Goal: Task Accomplishment & Management: Use online tool/utility

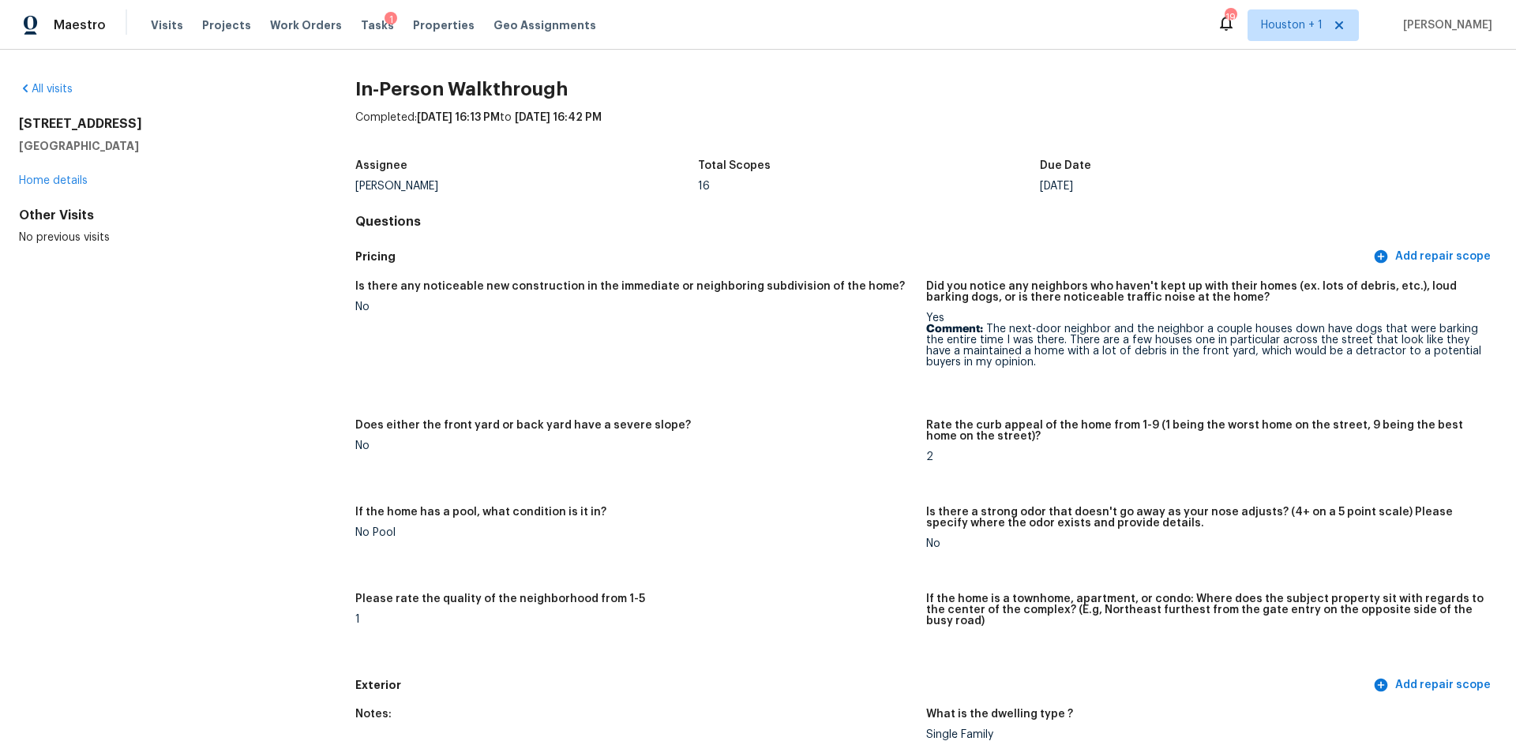
scroll to position [3063, 0]
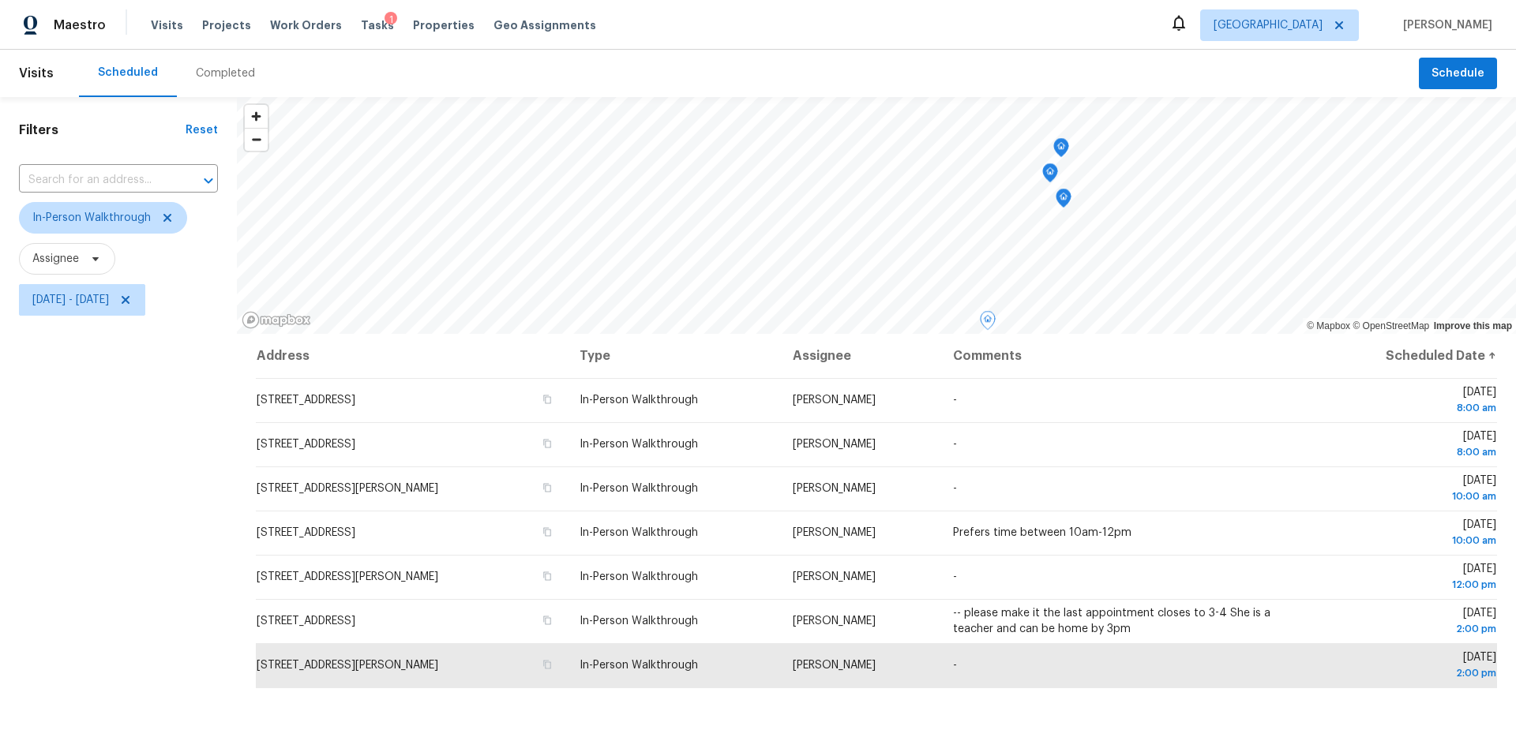
click at [361, 31] on div "Tasks 1" at bounding box center [377, 25] width 33 height 17
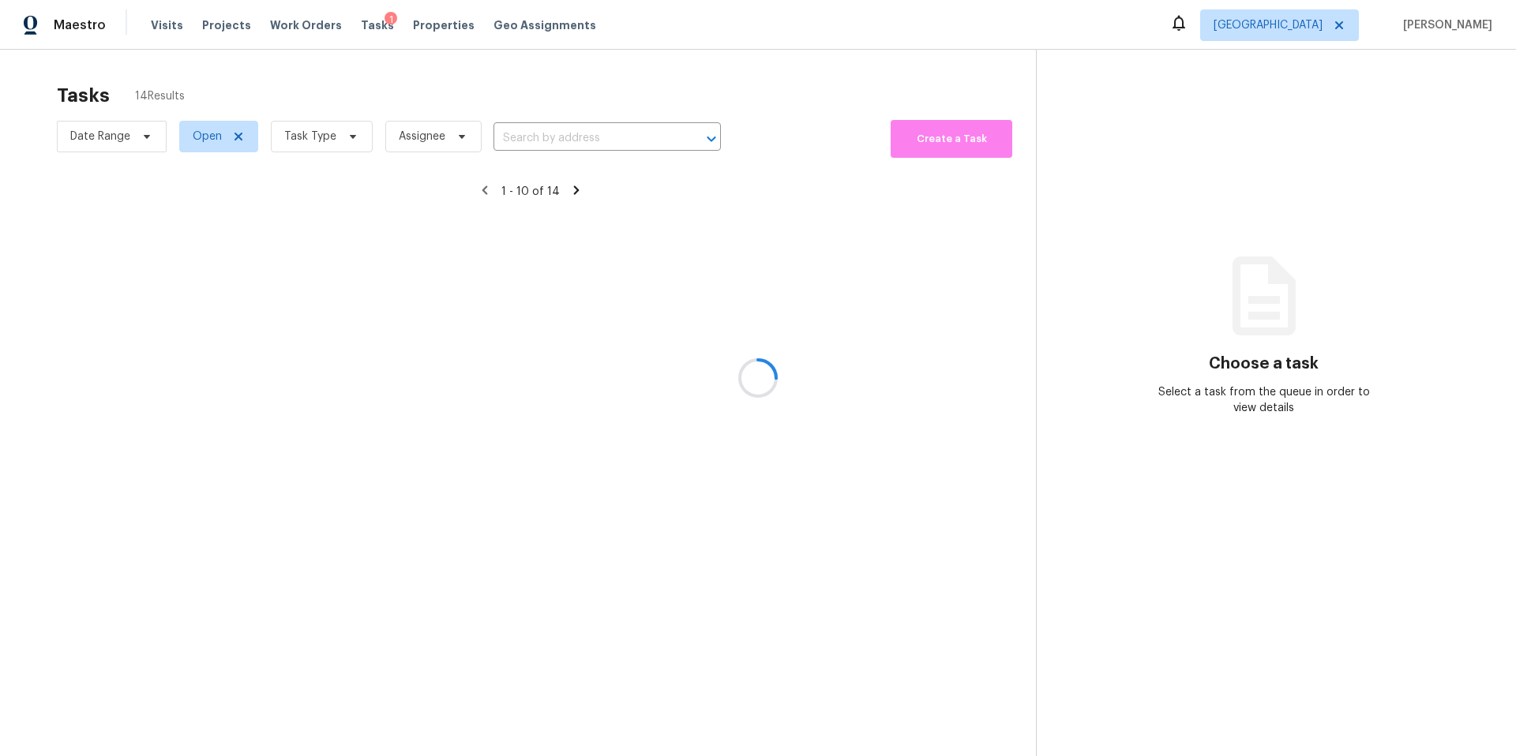
click at [324, 151] on div at bounding box center [758, 378] width 1516 height 756
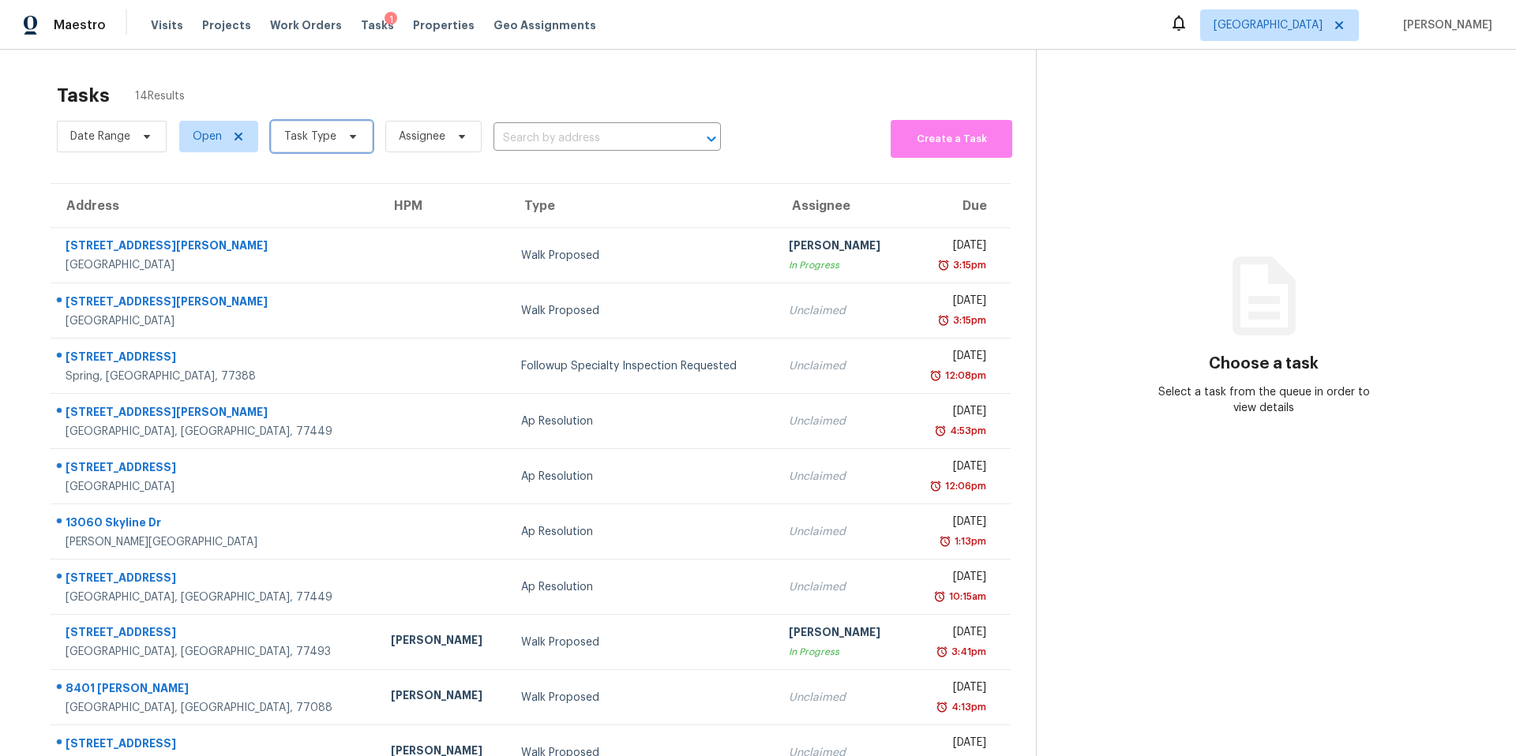
click at [324, 139] on span "Task Type" at bounding box center [310, 137] width 52 height 16
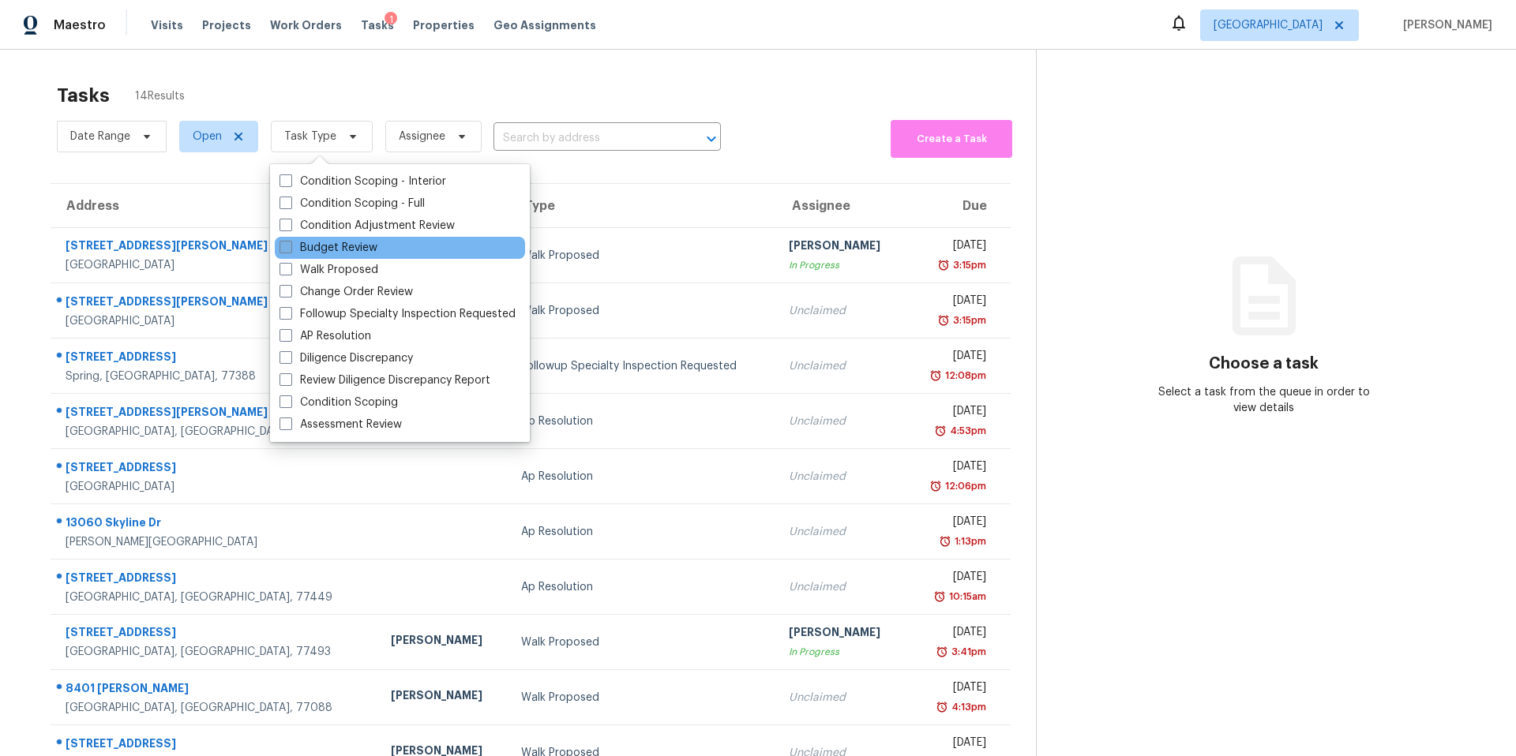
click at [302, 255] on label "Budget Review" at bounding box center [328, 248] width 98 height 16
click at [290, 250] on input "Budget Review" at bounding box center [284, 245] width 10 height 10
checkbox input "true"
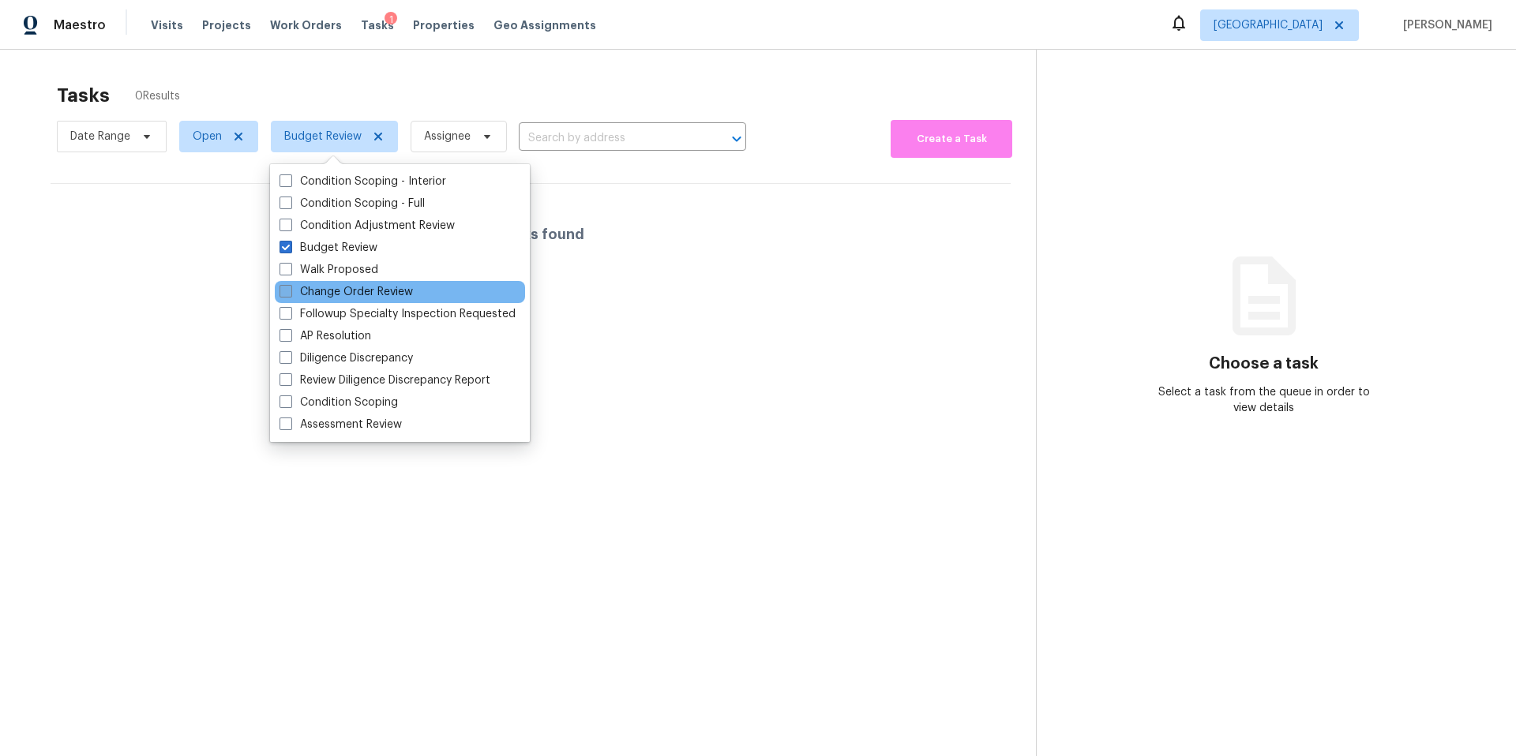
click at [301, 285] on label "Change Order Review" at bounding box center [345, 292] width 133 height 16
click at [290, 285] on input "Change Order Review" at bounding box center [284, 289] width 10 height 10
checkbox input "true"
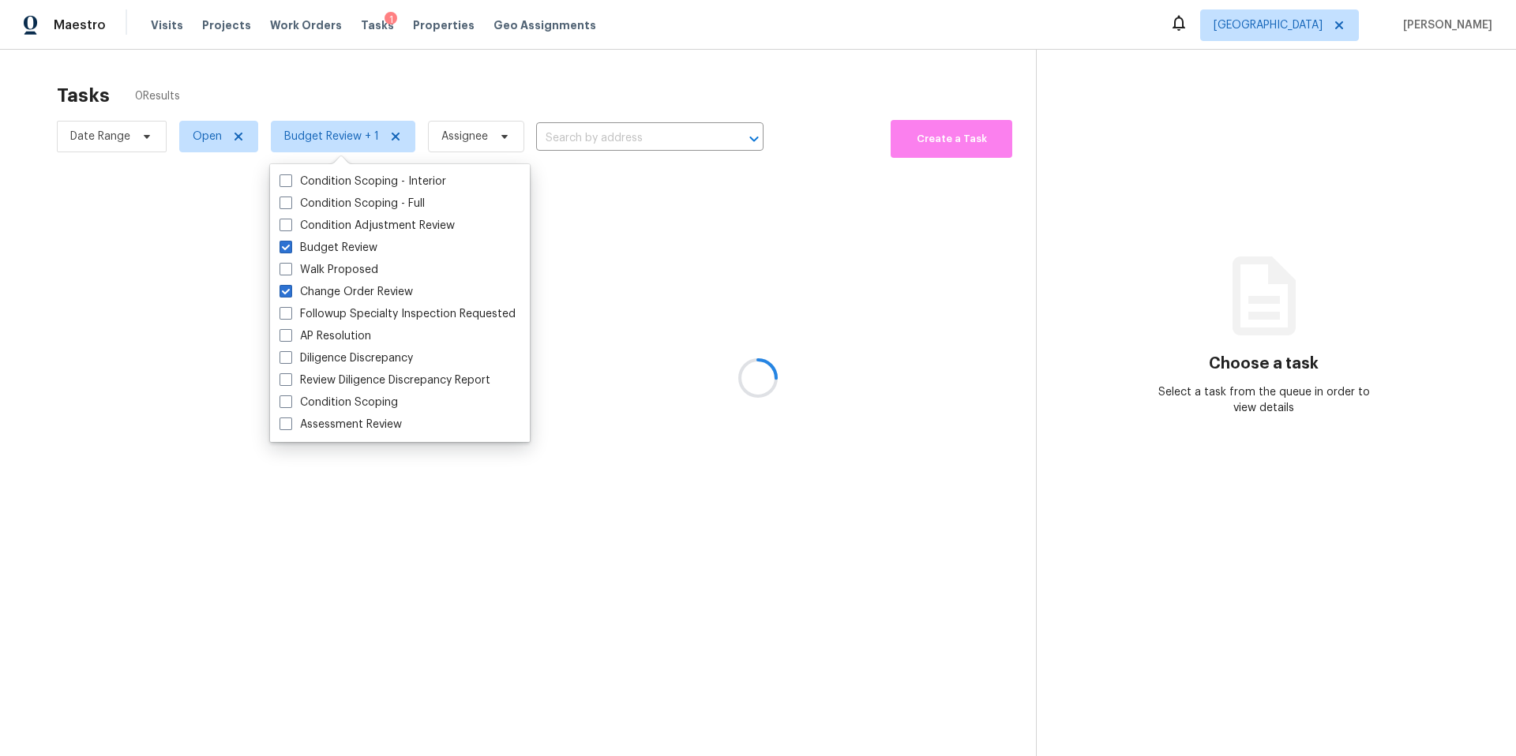
click at [347, 97] on div at bounding box center [758, 378] width 1516 height 756
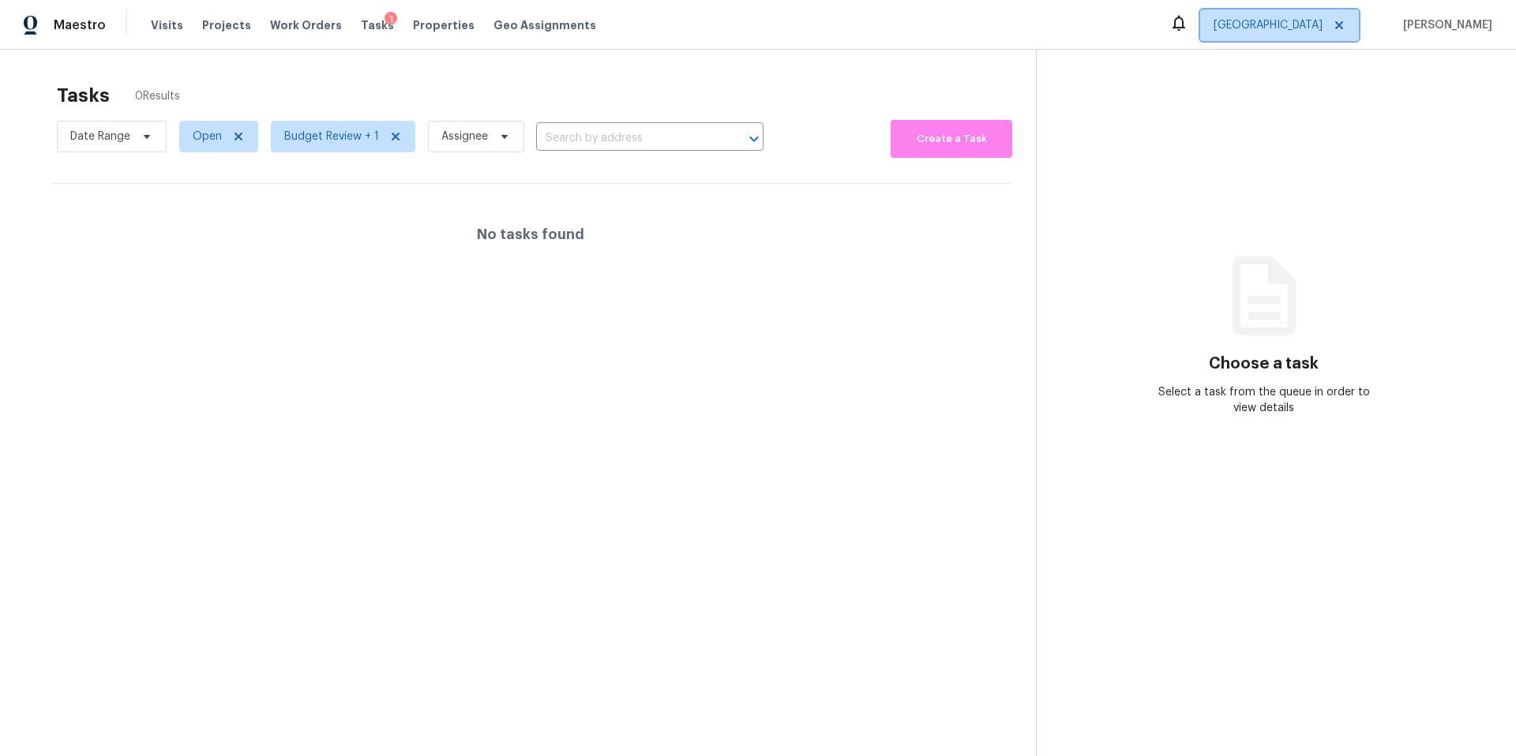
click at [1322, 19] on span "Houston" at bounding box center [1267, 25] width 109 height 16
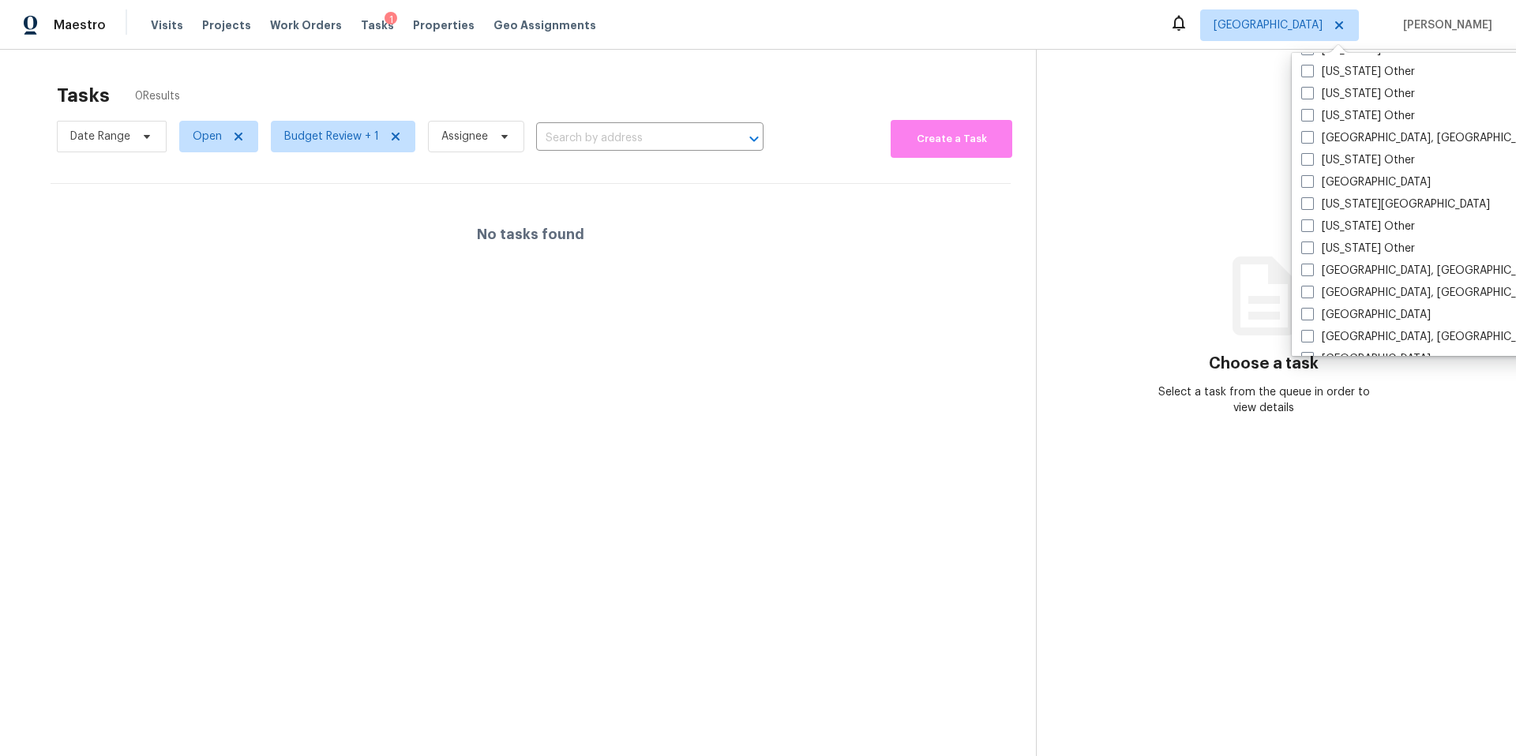
scroll to position [859, 0]
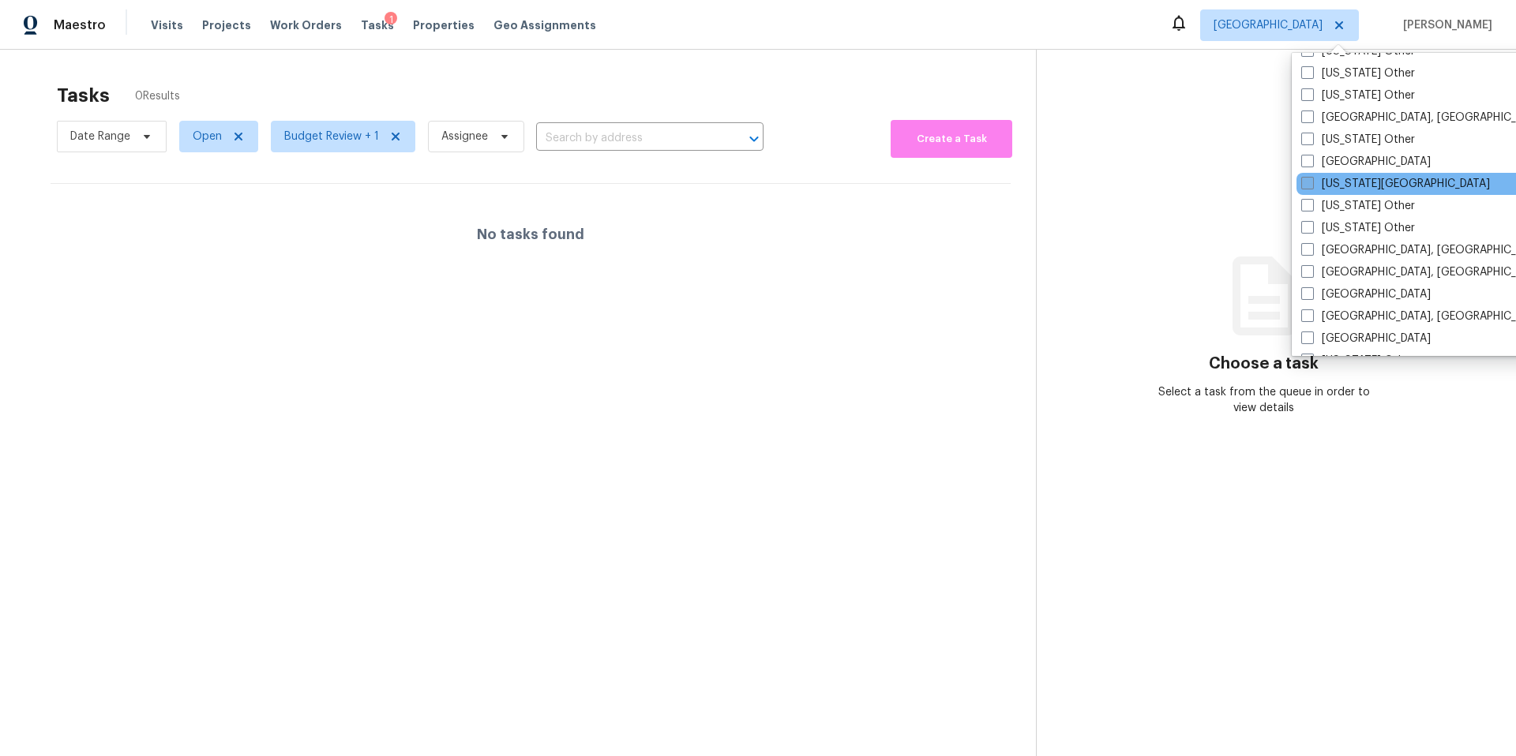
click at [1305, 183] on span at bounding box center [1307, 183] width 13 height 13
click at [1305, 183] on input "Kansas City" at bounding box center [1306, 181] width 10 height 10
checkbox input "true"
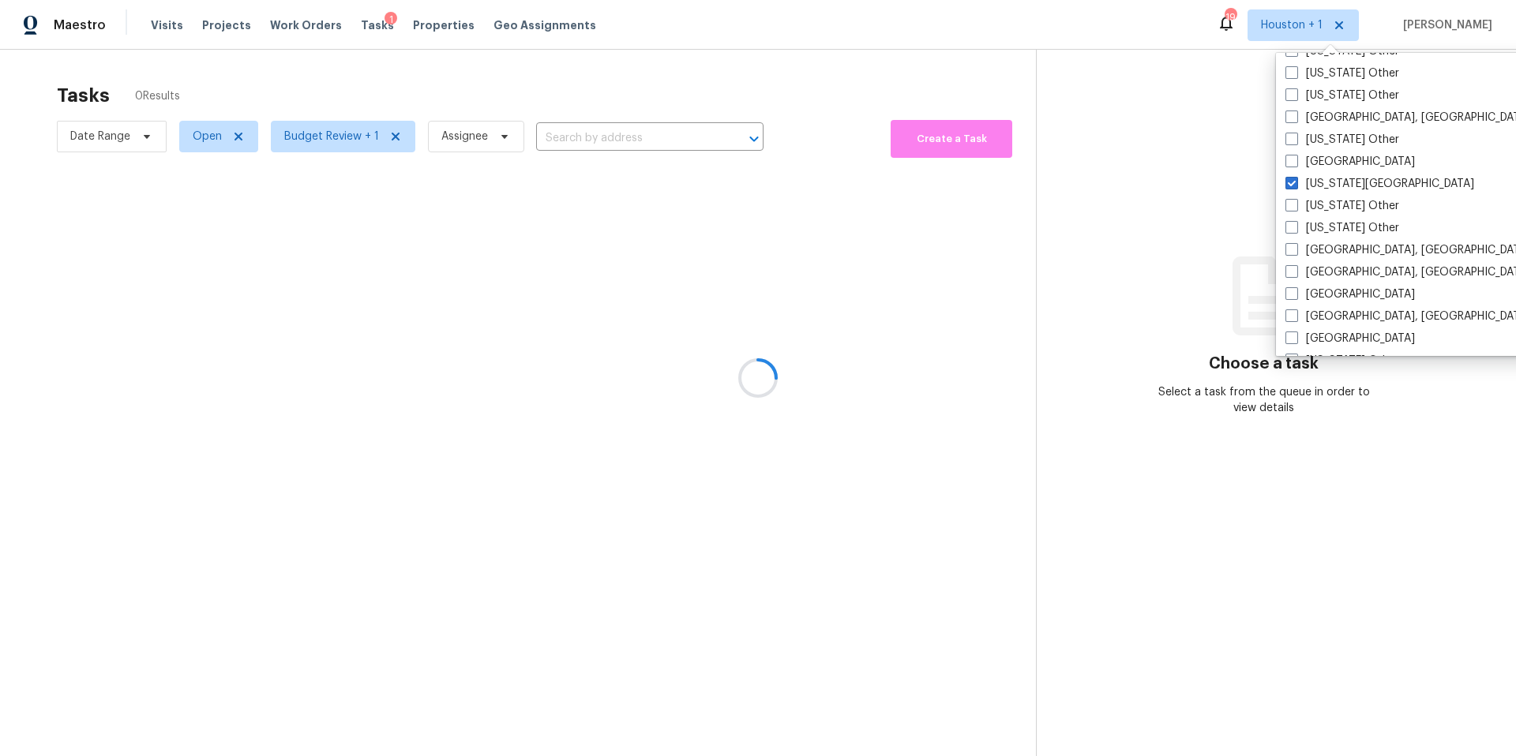
click at [1017, 80] on div at bounding box center [758, 378] width 1516 height 756
